Goal: Entertainment & Leisure: Browse casually

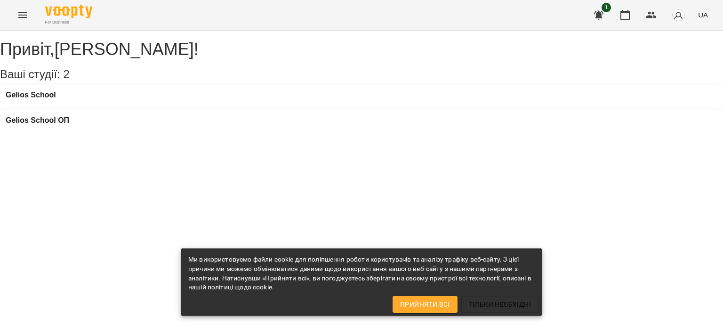
click at [19, 16] on icon "Menu" at bounding box center [22, 14] width 11 height 11
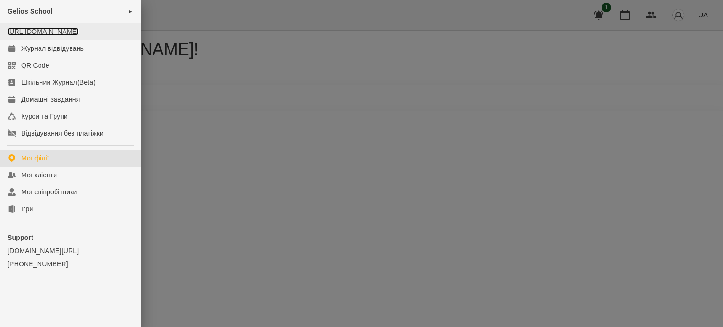
click at [72, 35] on link "[URL][DOMAIN_NAME]" at bounding box center [43, 32] width 71 height 8
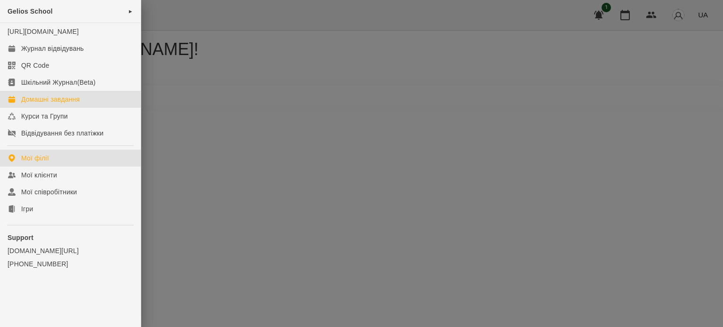
click at [50, 104] on div "Домашні завдання" at bounding box center [50, 99] width 58 height 9
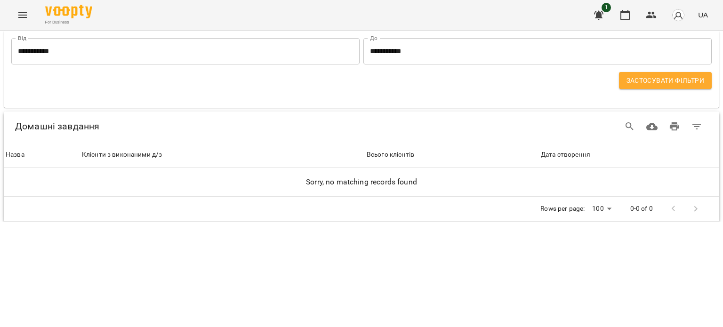
click at [16, 13] on button "Menu" at bounding box center [22, 15] width 23 height 23
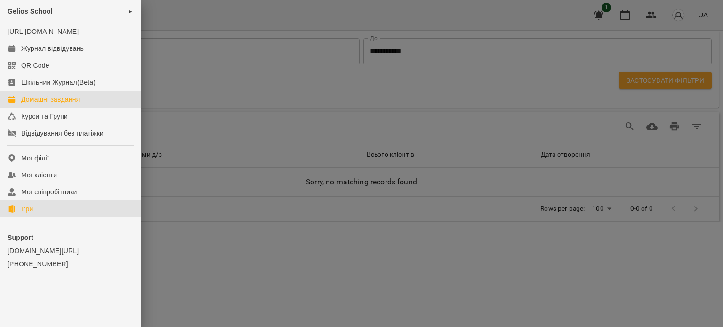
click at [25, 214] on div "Ігри" at bounding box center [27, 208] width 12 height 9
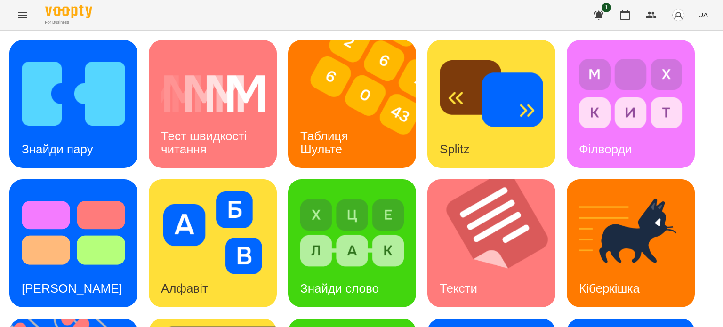
click at [606, 13] on button "button" at bounding box center [598, 15] width 23 height 23
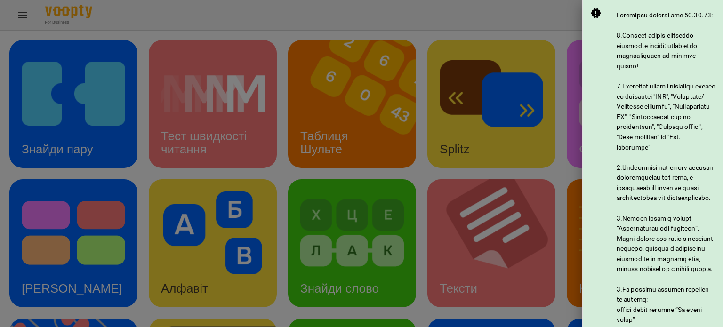
click at [548, 13] on div at bounding box center [361, 163] width 723 height 327
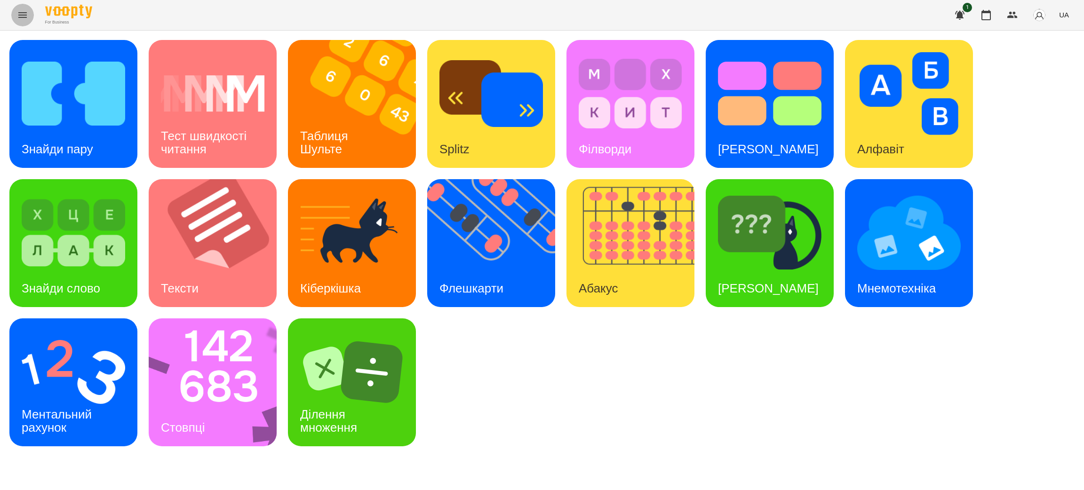
click at [22, 15] on icon "Menu" at bounding box center [22, 15] width 8 height 6
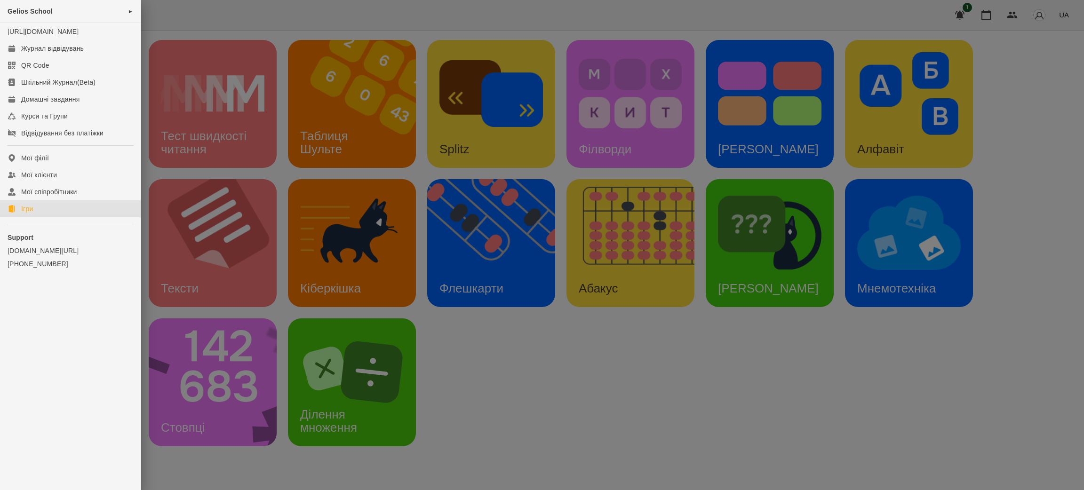
click at [566, 326] on div at bounding box center [542, 245] width 1084 height 490
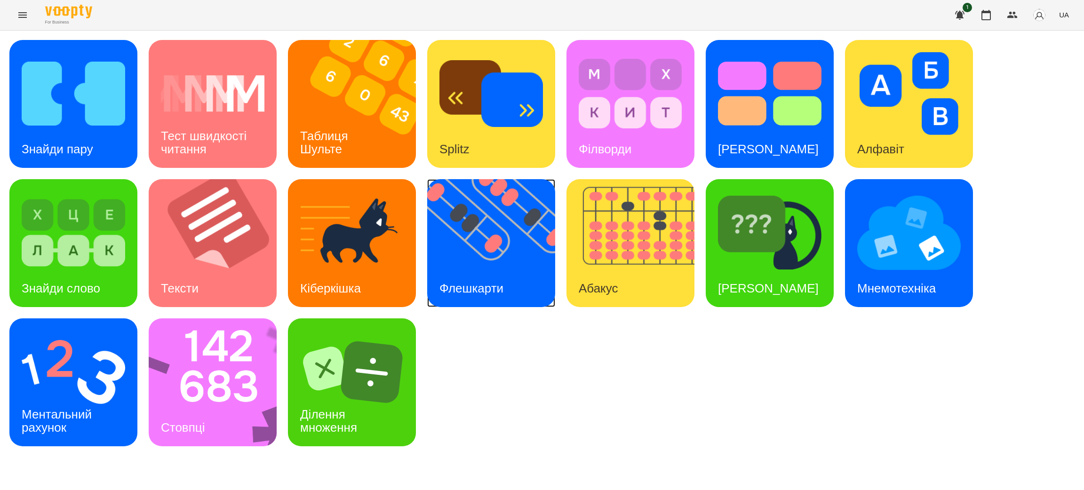
click at [505, 276] on div "Флешкарти" at bounding box center [471, 288] width 88 height 37
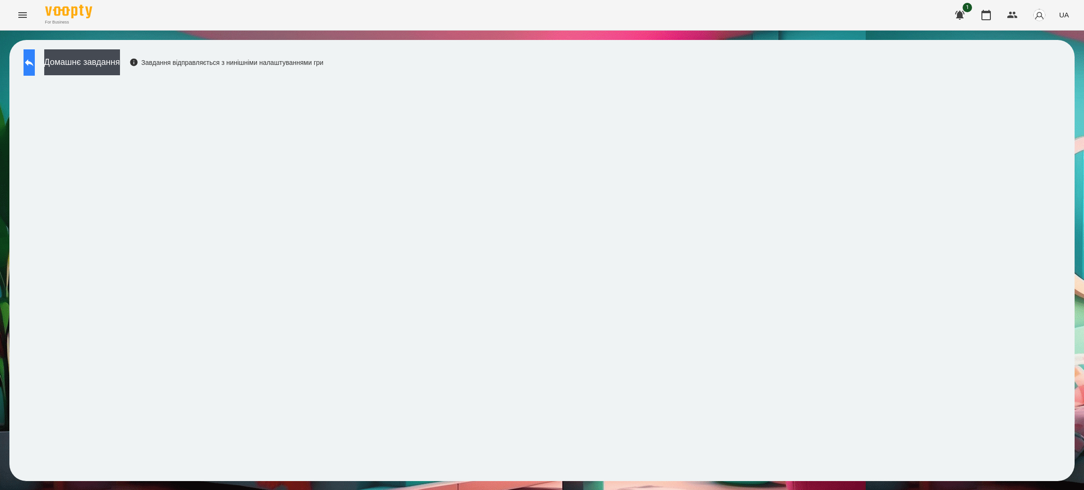
click at [35, 64] on icon at bounding box center [29, 62] width 11 height 11
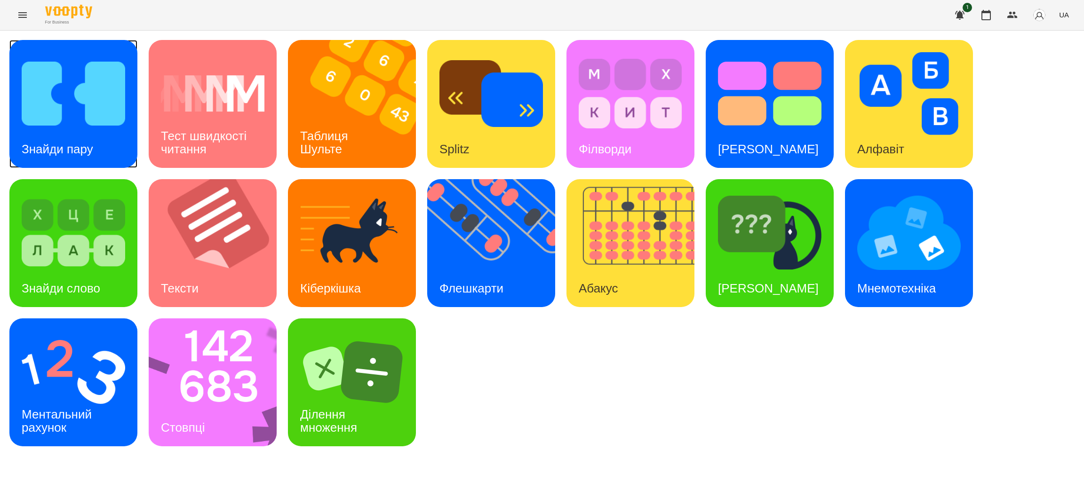
click at [77, 102] on img at bounding box center [74, 93] width 104 height 83
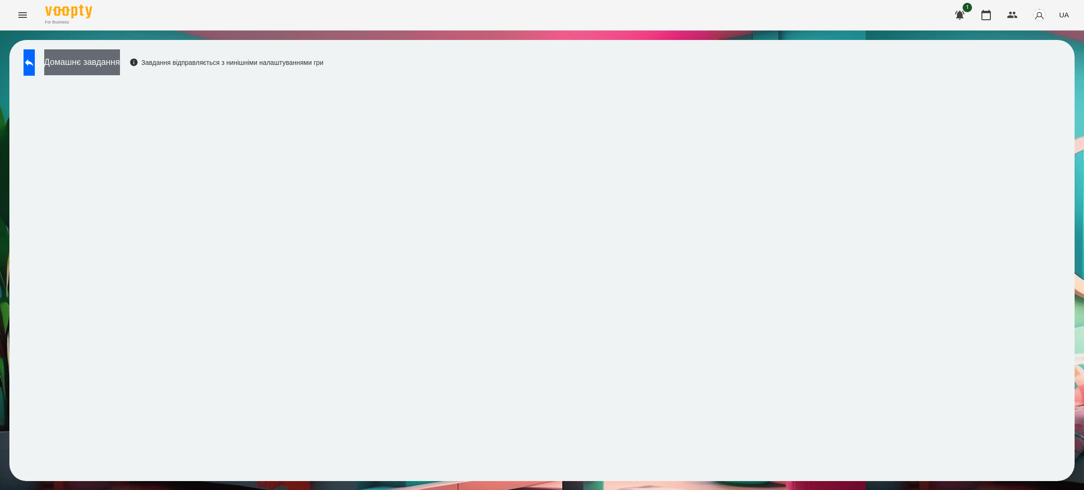
click at [118, 63] on button "Домашнє завдання" at bounding box center [82, 62] width 76 height 26
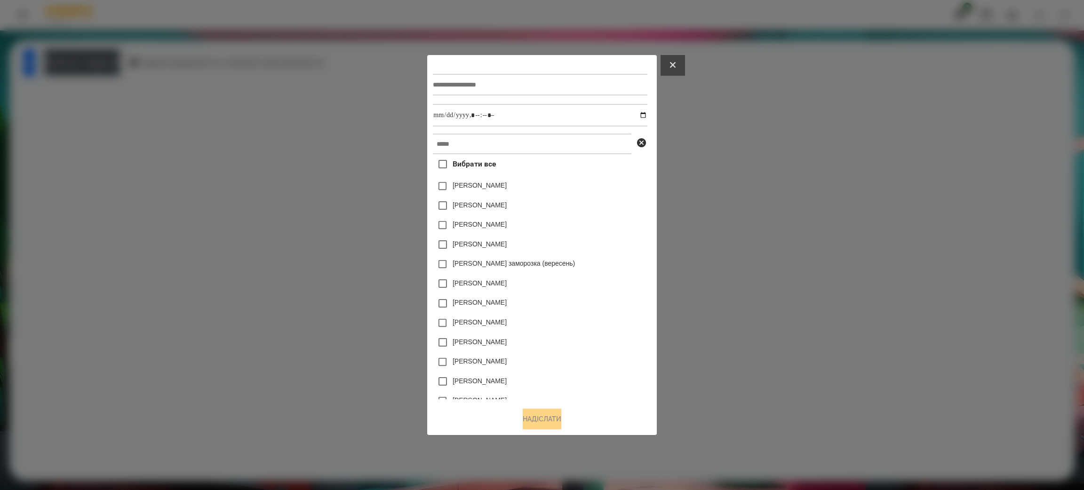
click at [676, 62] on icon at bounding box center [673, 65] width 6 height 6
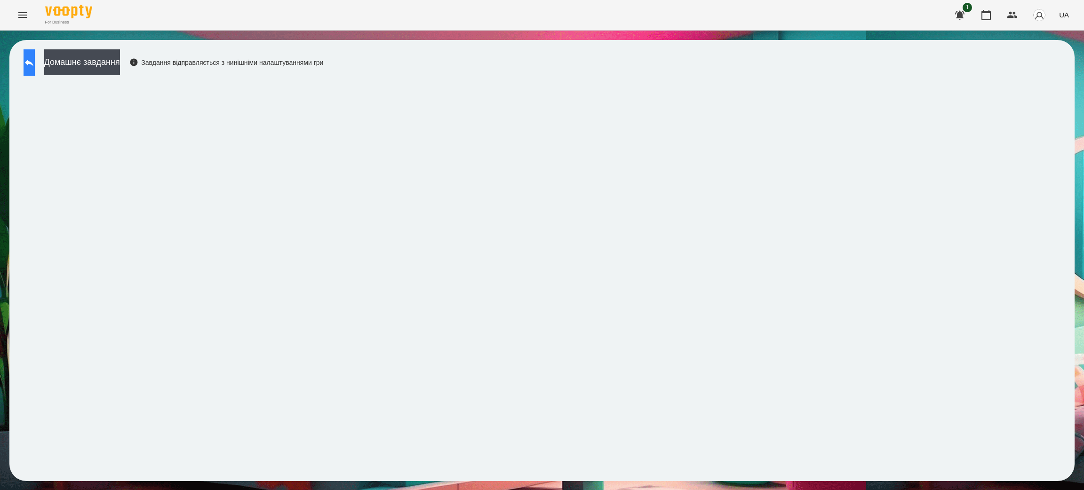
click at [35, 59] on icon at bounding box center [29, 62] width 11 height 11
